Goal: Transaction & Acquisition: Purchase product/service

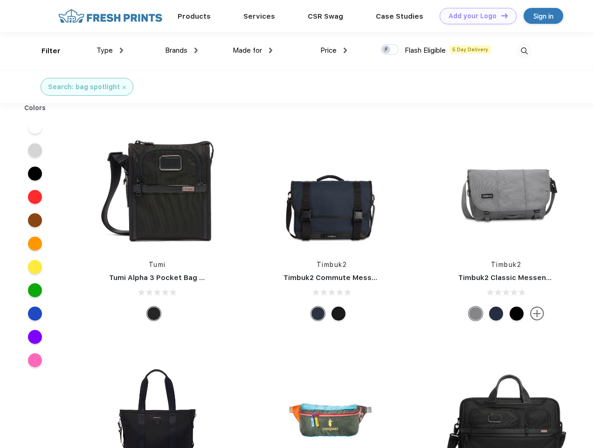
click at [475, 16] on link "Add your Logo Design Tool" at bounding box center [478, 16] width 77 height 16
click at [0, 0] on div "Design Tool" at bounding box center [0, 0] width 0 height 0
click at [500, 15] on link "Add your Logo Design Tool" at bounding box center [478, 16] width 77 height 16
click at [45, 51] on div "Filter" at bounding box center [51, 51] width 19 height 11
click at [110, 50] on span "Type" at bounding box center [105, 50] width 16 height 8
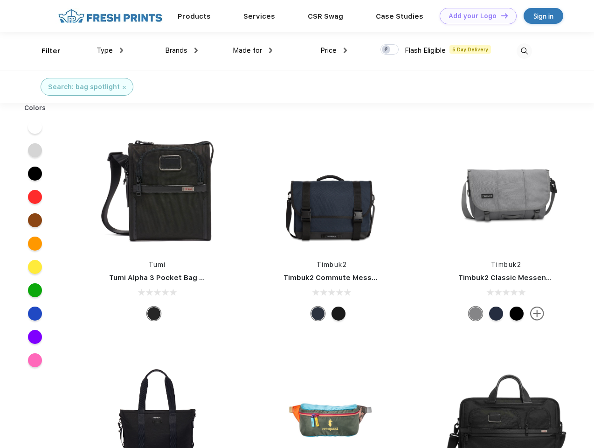
click at [181, 50] on span "Brands" at bounding box center [176, 50] width 22 height 8
click at [253, 50] on span "Made for" at bounding box center [247, 50] width 29 height 8
click at [334, 50] on span "Price" at bounding box center [328, 50] width 16 height 8
click at [390, 50] on div at bounding box center [390, 49] width 18 height 10
click at [387, 50] on input "checkbox" at bounding box center [384, 47] width 6 height 6
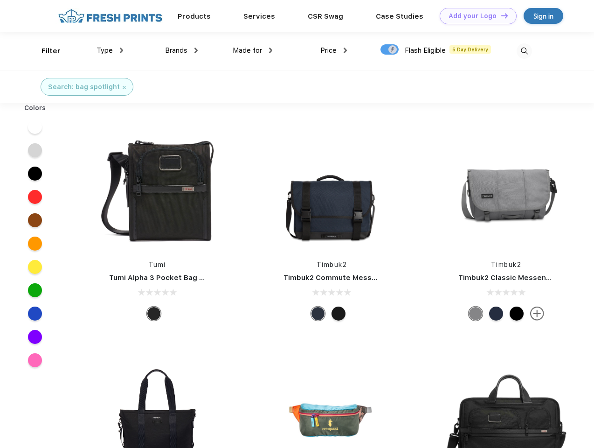
click at [524, 51] on img at bounding box center [524, 50] width 15 height 15
